Goal: Task Accomplishment & Management: Manage account settings

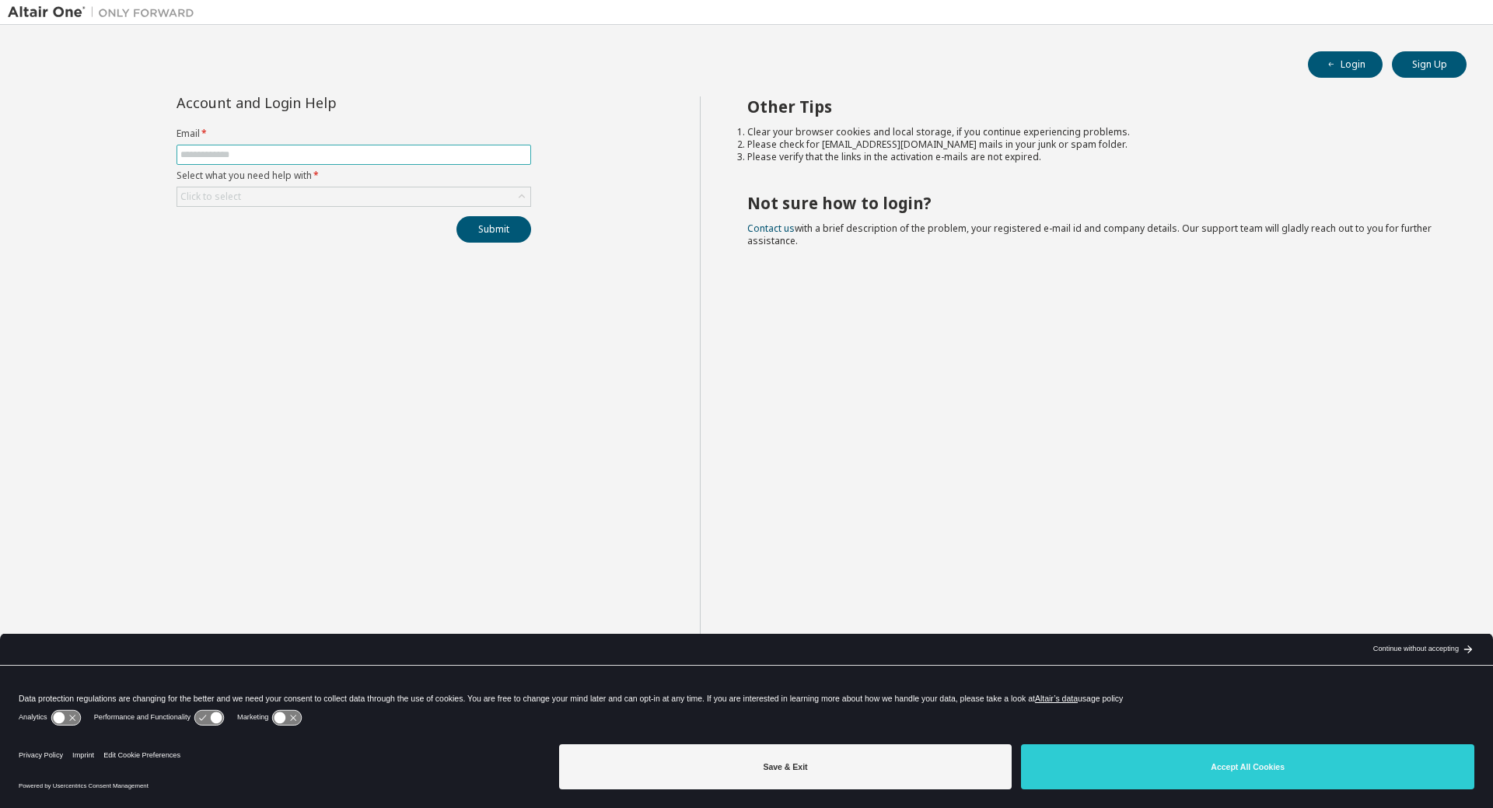
click at [313, 154] on input "text" at bounding box center [353, 155] width 347 height 12
type input "**********"
click at [523, 194] on icon at bounding box center [522, 197] width 16 height 16
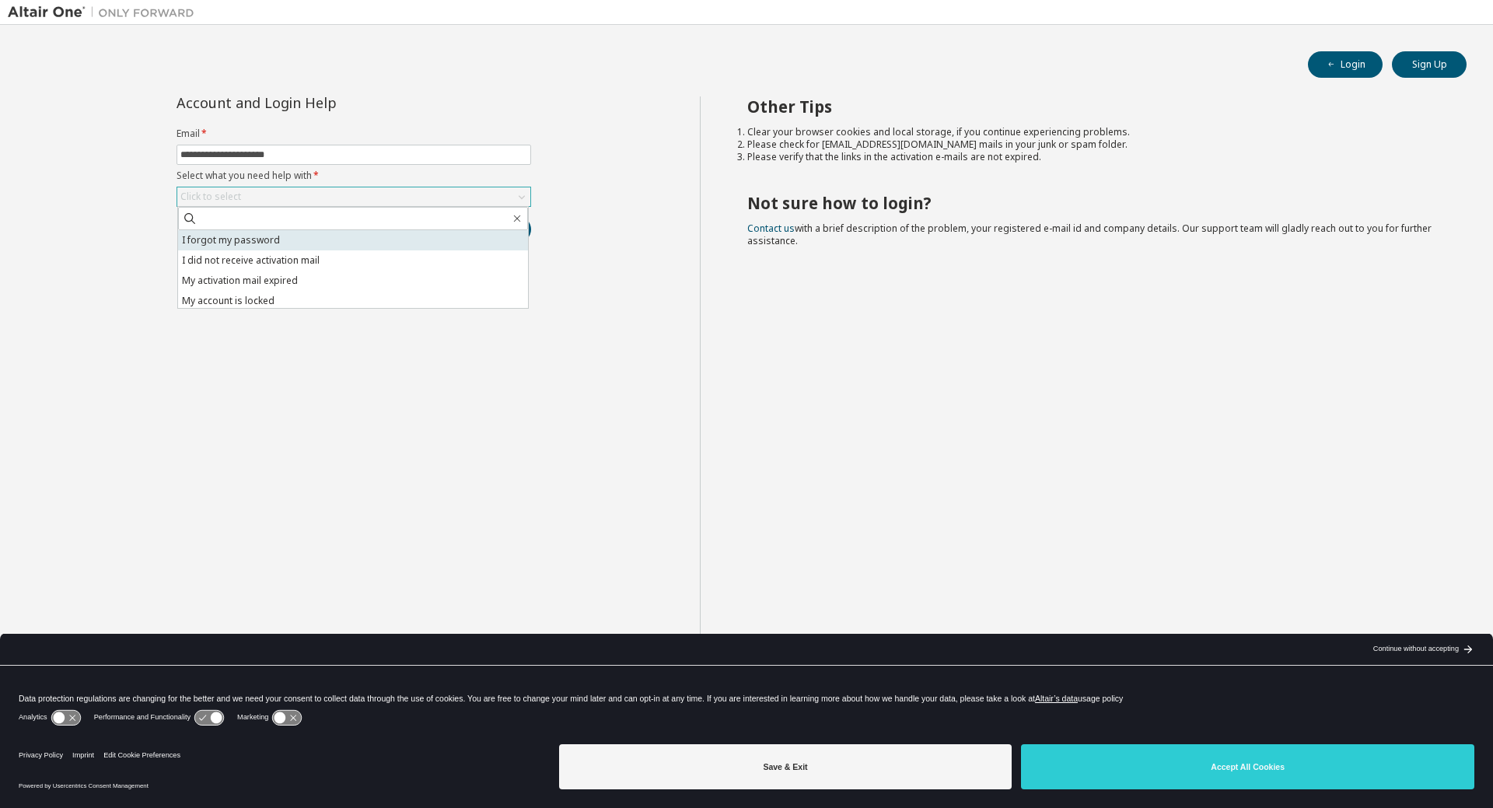
click at [278, 242] on li "I forgot my password" at bounding box center [353, 240] width 350 height 20
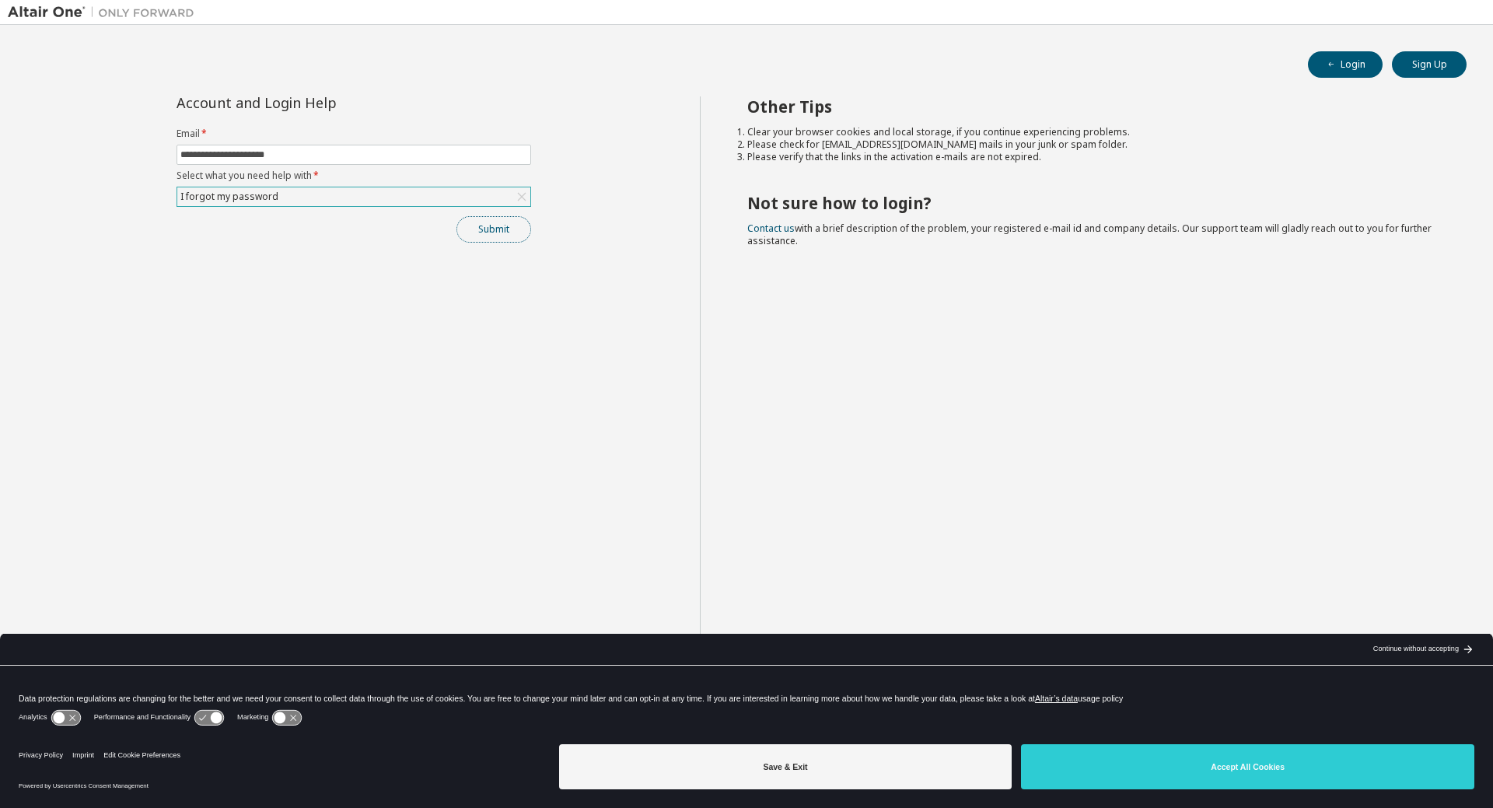
click at [489, 231] on button "Submit" at bounding box center [493, 229] width 75 height 26
click at [496, 226] on button "Submit" at bounding box center [493, 229] width 75 height 26
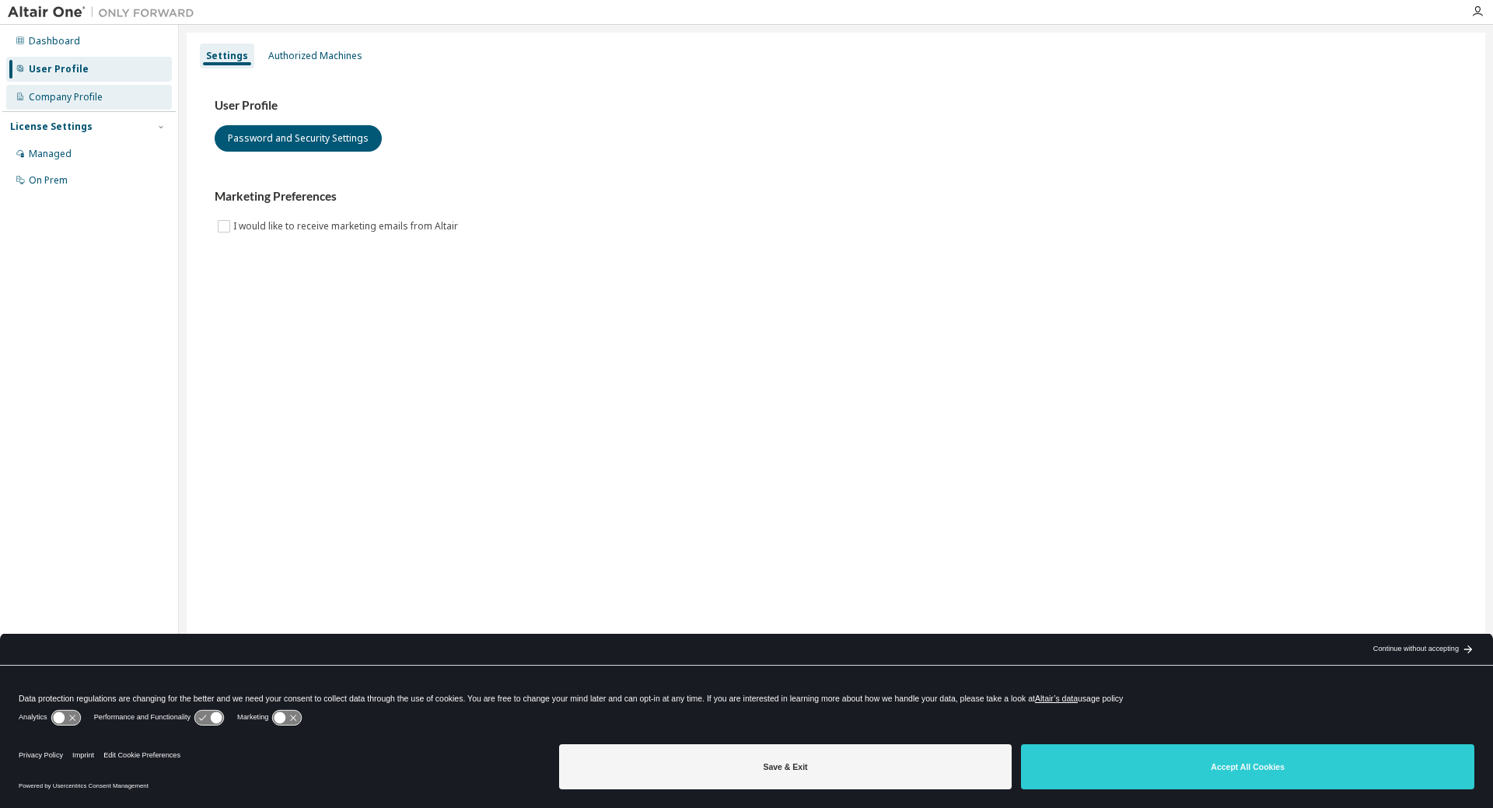
click at [88, 103] on div "Company Profile" at bounding box center [66, 97] width 74 height 12
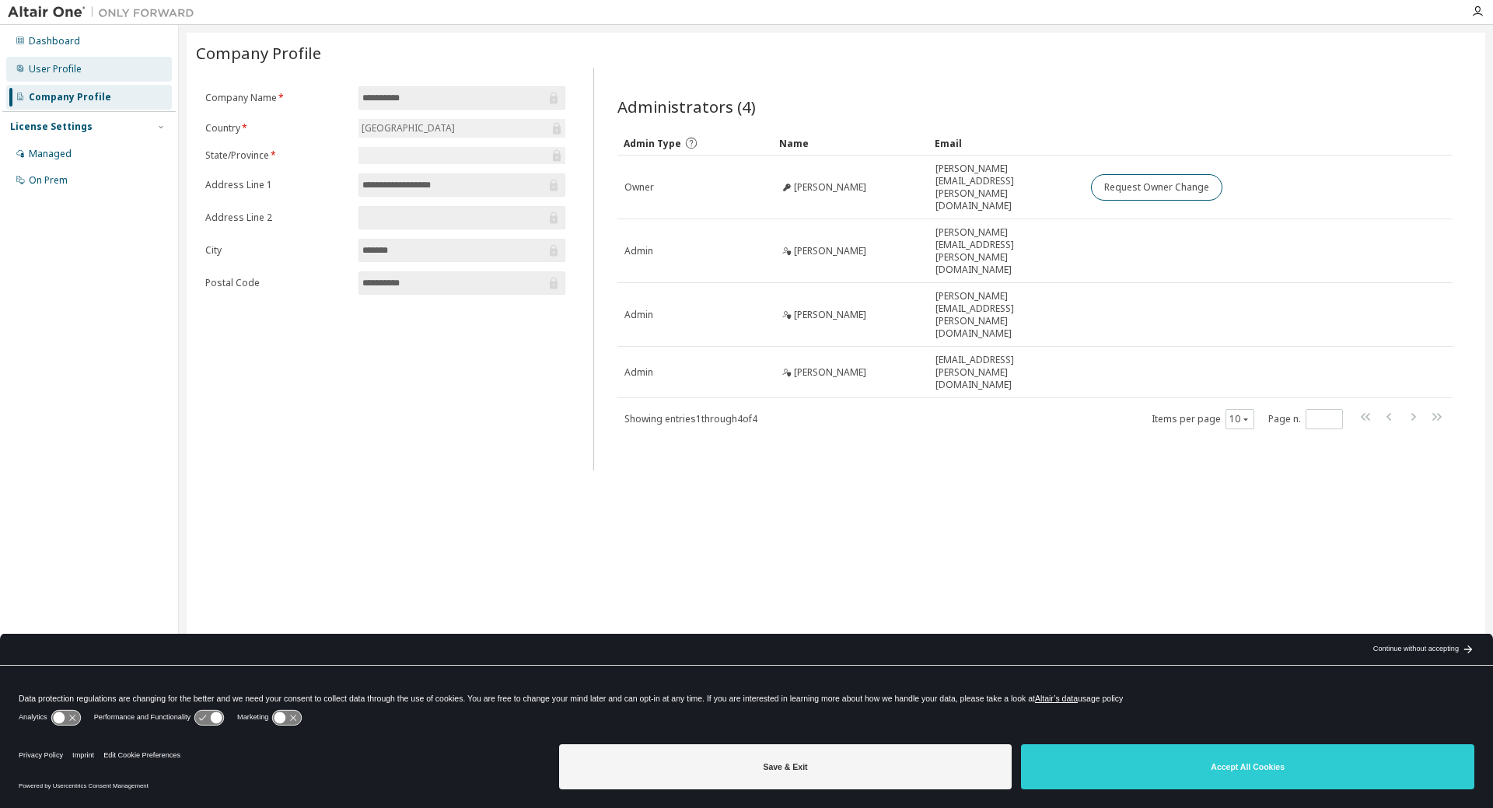
click at [75, 69] on div "User Profile" at bounding box center [55, 69] width 53 height 12
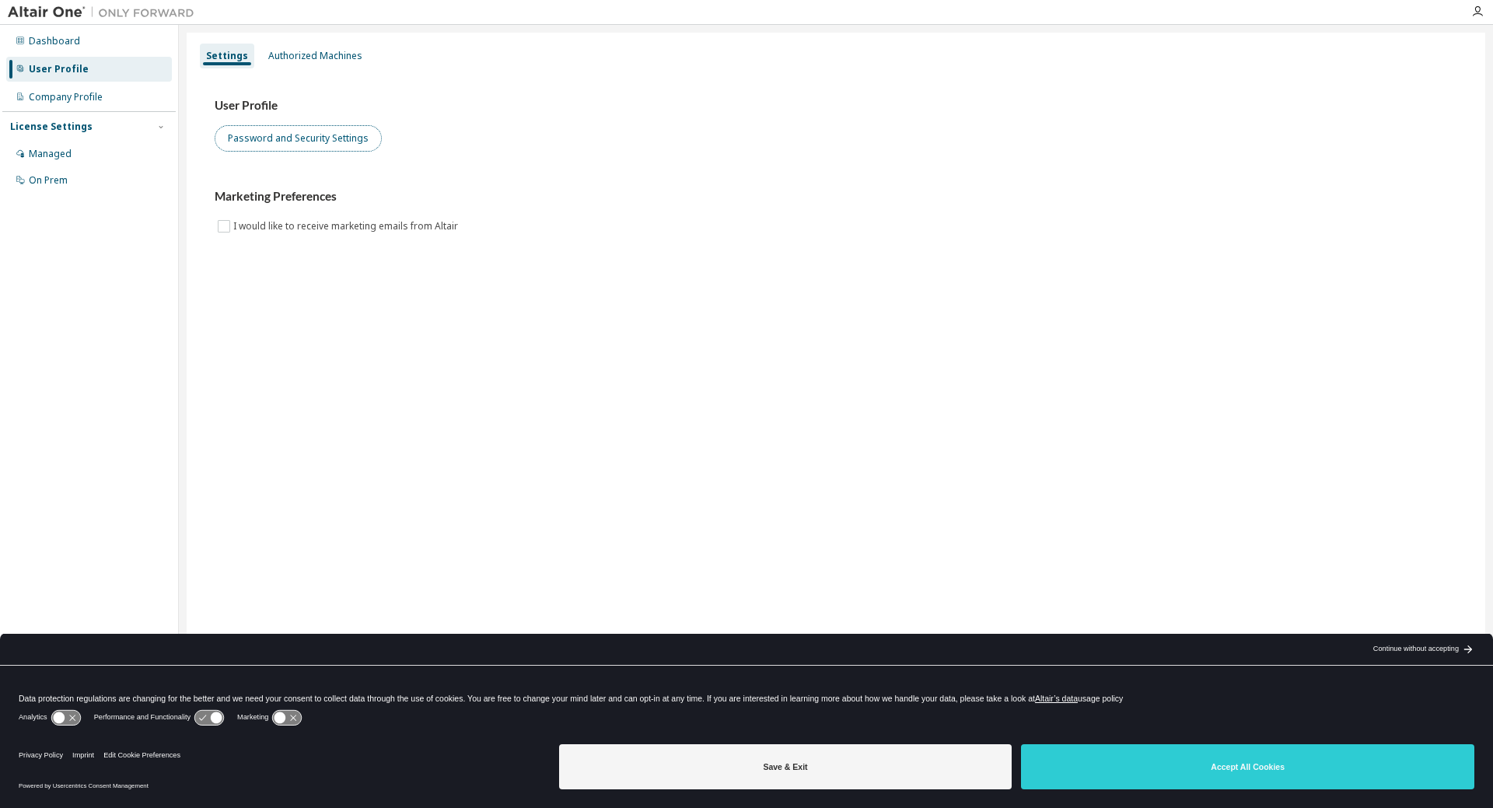
click at [320, 135] on button "Password and Security Settings" at bounding box center [298, 138] width 167 height 26
